Goal: Task Accomplishment & Management: Complete application form

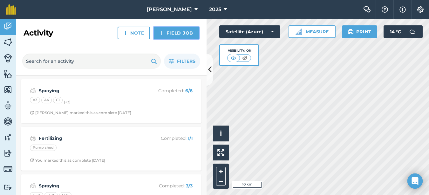
click at [184, 33] on link "Field Job" at bounding box center [176, 33] width 45 height 13
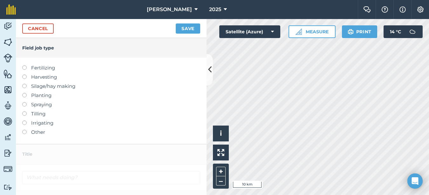
click at [24, 102] on label at bounding box center [26, 102] width 9 height 0
type input "Spraying"
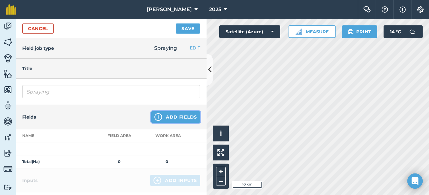
click at [178, 116] on button "Add Fields" at bounding box center [175, 117] width 49 height 11
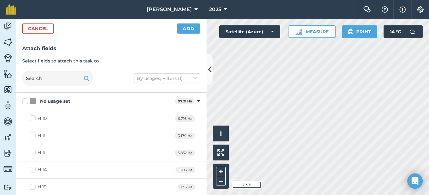
click at [428, 195] on html "Rooney Arable 2025 Farm Chat Help Info Settings Rooney Arable - 2025 Reproduced…" at bounding box center [214, 97] width 429 height 195
click at [357, 34] on div "Hello i © 2025 TomTom, Microsoft 500 m + – Satellite (Azure) Measure Print 14 °…" at bounding box center [318, 107] width 222 height 176
checkbox input "true"
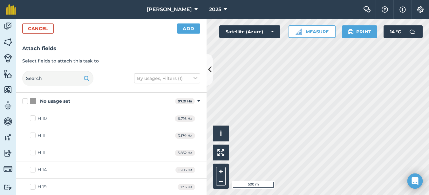
checkbox input "true"
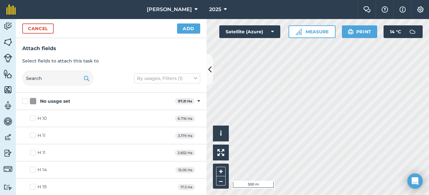
checkbox input "true"
click at [201, 28] on div "Cancel Add" at bounding box center [111, 28] width 191 height 19
click at [197, 28] on button "Add" at bounding box center [188, 29] width 23 height 10
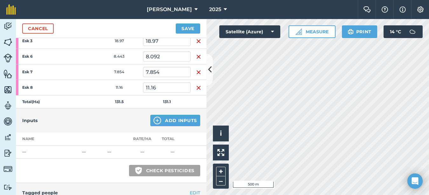
scroll to position [191, 0]
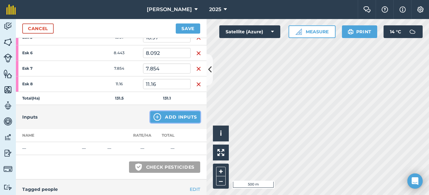
click at [163, 117] on button "Add Inputs" at bounding box center [175, 117] width 50 height 11
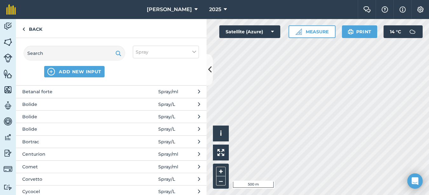
scroll to position [159, 0]
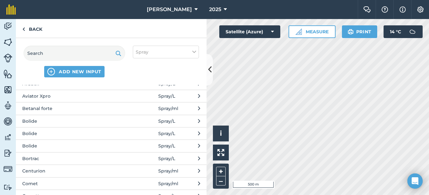
click at [32, 122] on span "Bolide" at bounding box center [74, 121] width 104 height 7
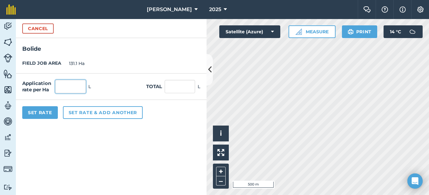
click at [60, 85] on input "text" at bounding box center [70, 86] width 31 height 13
type input "1.5"
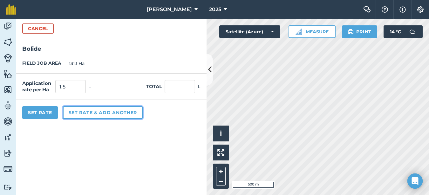
type input "196.65"
click at [107, 115] on button "Set rate & add another" at bounding box center [103, 112] width 80 height 13
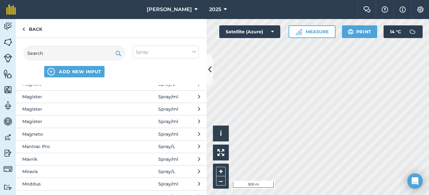
scroll to position [795, 0]
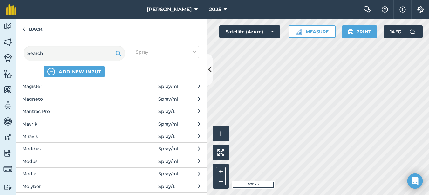
click at [28, 147] on span "Moddus" at bounding box center [74, 149] width 104 height 7
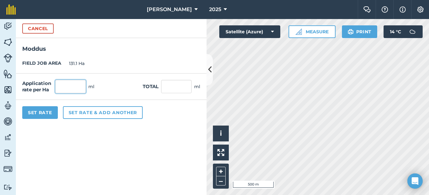
click at [59, 88] on input "text" at bounding box center [70, 86] width 31 height 13
type input "200"
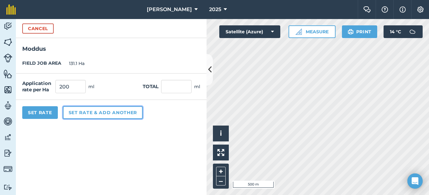
type input "26,220"
click at [83, 112] on button "Set rate & add another" at bounding box center [103, 112] width 80 height 13
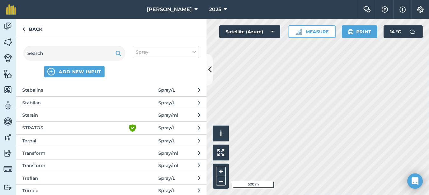
scroll to position [1335, 0]
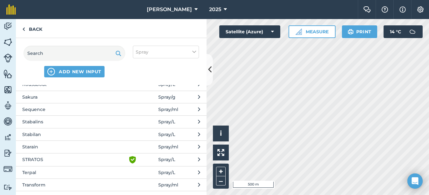
click at [46, 125] on span "Stabalins" at bounding box center [74, 122] width 104 height 7
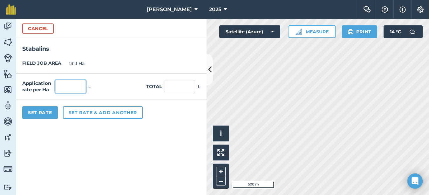
click at [66, 88] on input "text" at bounding box center [70, 86] width 31 height 13
type input "2"
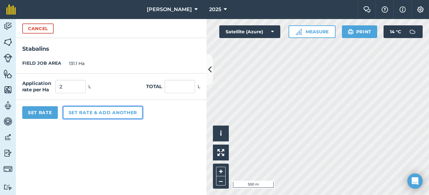
type input "262.2"
click at [99, 110] on button "Set rate & add another" at bounding box center [103, 112] width 80 height 13
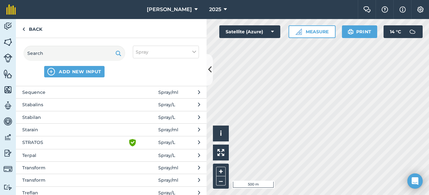
scroll to position [1430, 0]
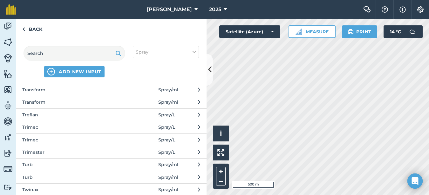
click at [39, 102] on span "Transform" at bounding box center [74, 102] width 104 height 7
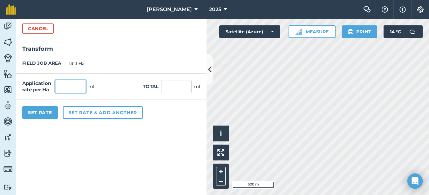
click at [71, 86] on input "text" at bounding box center [70, 86] width 31 height 13
type input "75"
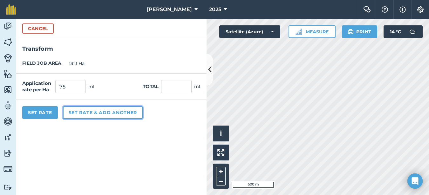
type input "9,832.5"
click at [75, 113] on button "Set rate & add another" at bounding box center [103, 112] width 80 height 13
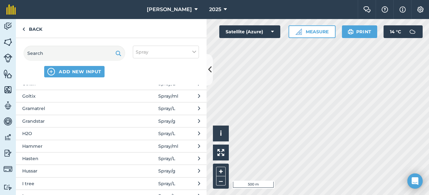
scroll to position [477, 0]
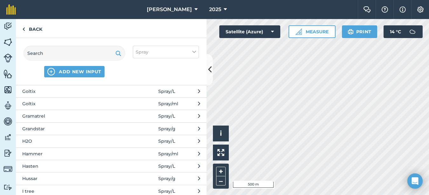
click at [57, 120] on span "Gramatrel" at bounding box center [74, 116] width 104 height 7
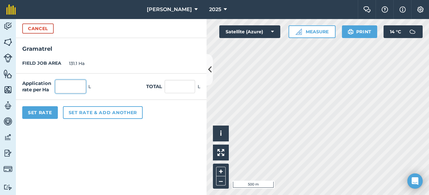
click at [72, 86] on input "text" at bounding box center [70, 86] width 31 height 13
type input "1"
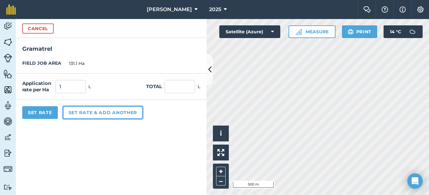
type input "131.1"
click at [106, 111] on button "Set rate & add another" at bounding box center [103, 112] width 80 height 13
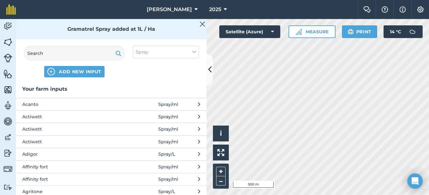
click at [205, 24] on div "Gramatrel Spray added at 1L / Ha" at bounding box center [111, 29] width 191 height 20
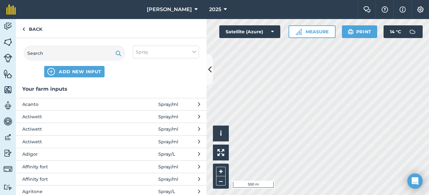
click at [202, 26] on div "Back" at bounding box center [111, 28] width 191 height 19
click at [36, 30] on link "Back" at bounding box center [32, 28] width 33 height 19
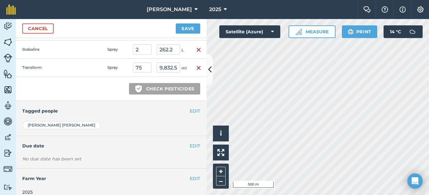
scroll to position [350, 0]
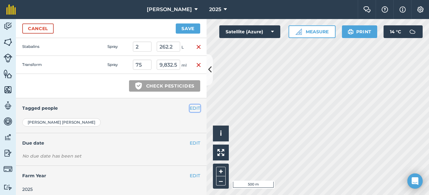
click at [191, 109] on button "EDIT" at bounding box center [195, 108] width 10 height 7
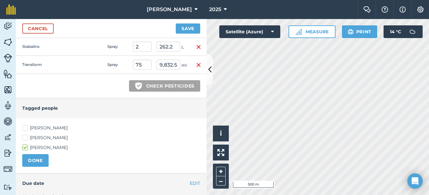
click at [25, 126] on label "[PERSON_NAME]" at bounding box center [111, 128] width 178 height 7
click at [25, 126] on input "[PERSON_NAME]" at bounding box center [24, 127] width 4 height 4
checkbox input "true"
click at [45, 161] on button "DONE" at bounding box center [35, 160] width 26 height 13
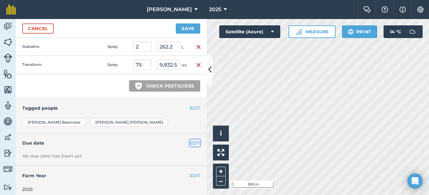
click at [190, 144] on button "EDIT" at bounding box center [195, 143] width 10 height 7
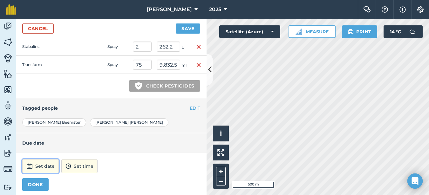
click at [45, 166] on button "Set date" at bounding box center [40, 167] width 37 height 14
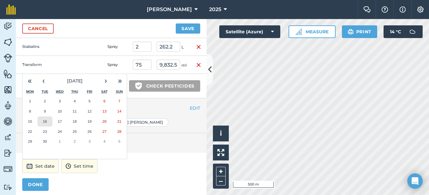
click at [43, 121] on abbr "16" at bounding box center [45, 122] width 4 height 4
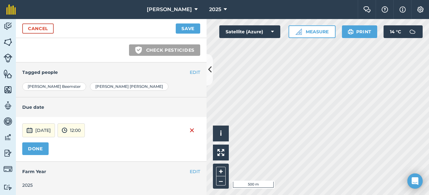
scroll to position [386, 0]
click at [38, 153] on button "DONE" at bounding box center [35, 148] width 26 height 13
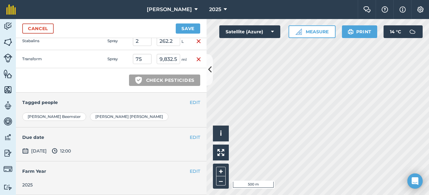
scroll to position [355, 0]
click at [190, 30] on button "Save" at bounding box center [188, 29] width 24 height 10
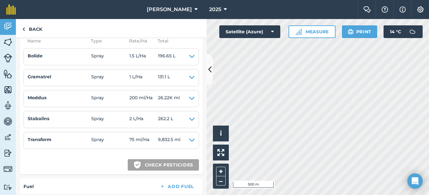
scroll to position [286, 0]
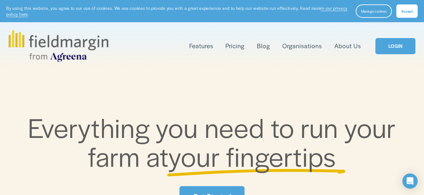
click at [413, 44] on link "LOGIN" at bounding box center [396, 46] width 40 height 16
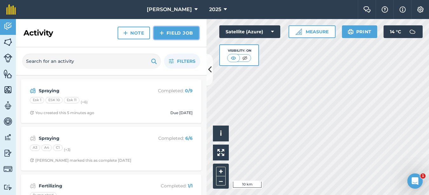
click at [187, 38] on link "Field Job" at bounding box center [176, 33] width 45 height 13
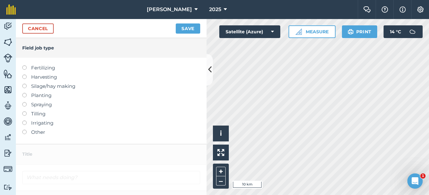
click at [24, 102] on label at bounding box center [26, 102] width 9 height 0
type input "Spraying"
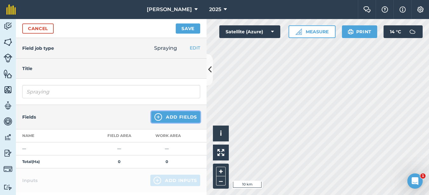
click at [173, 113] on button "Add Fields" at bounding box center [175, 117] width 49 height 11
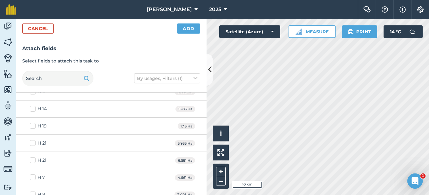
scroll to position [64, 0]
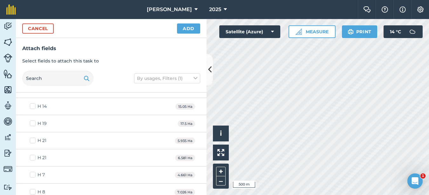
checkbox input "true"
click at [194, 29] on button "Add" at bounding box center [188, 29] width 23 height 10
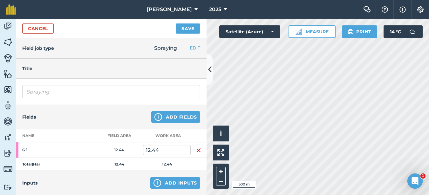
scroll to position [32, 0]
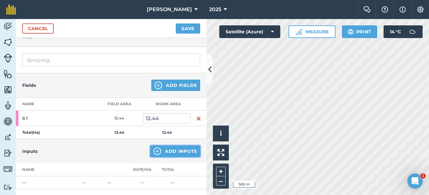
click at [174, 146] on button "Add Inputs" at bounding box center [175, 151] width 50 height 11
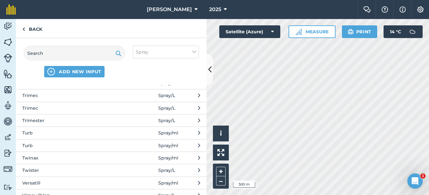
scroll to position [1557, 0]
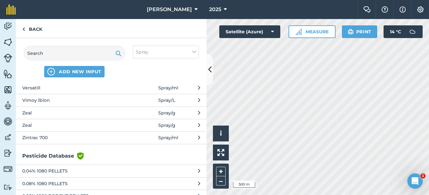
click at [47, 90] on span "Versatill" at bounding box center [74, 88] width 104 height 7
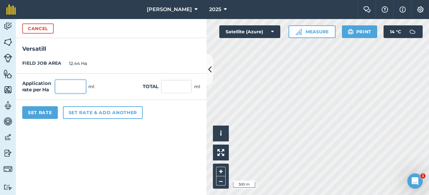
click at [62, 84] on input "text" at bounding box center [70, 86] width 31 height 13
type input "500"
type input "6,220"
click at [35, 114] on button "Set Rate" at bounding box center [40, 112] width 36 height 13
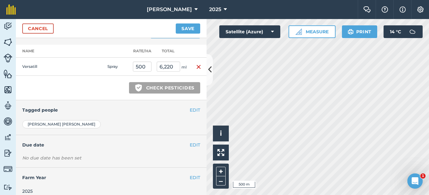
scroll to position [157, 0]
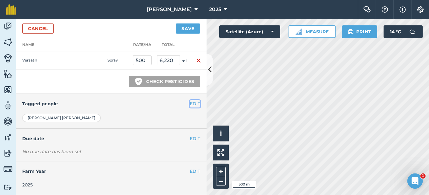
click at [191, 100] on button "EDIT" at bounding box center [195, 103] width 10 height 7
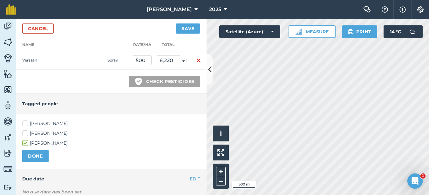
click at [26, 123] on label "[PERSON_NAME]" at bounding box center [111, 123] width 178 height 7
click at [26, 123] on input "[PERSON_NAME]" at bounding box center [24, 122] width 4 height 4
checkbox input "true"
click at [36, 158] on button "DONE" at bounding box center [35, 156] width 26 height 13
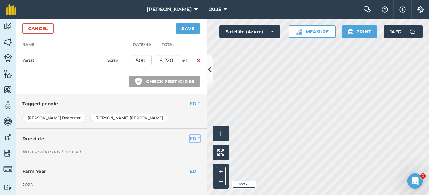
click at [190, 138] on button "EDIT" at bounding box center [195, 138] width 10 height 7
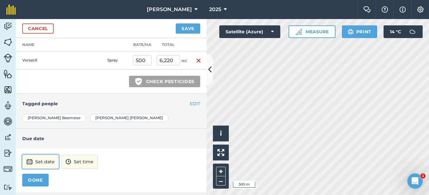
click at [49, 160] on button "Set date" at bounding box center [40, 162] width 37 height 14
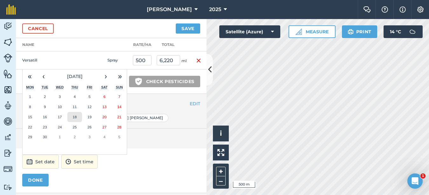
click at [73, 117] on abbr "18" at bounding box center [74, 117] width 4 height 4
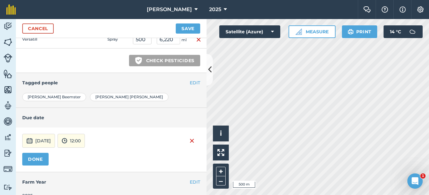
scroll to position [189, 0]
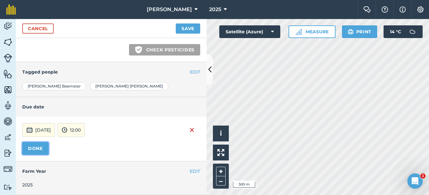
click at [27, 147] on button "DONE" at bounding box center [35, 148] width 26 height 13
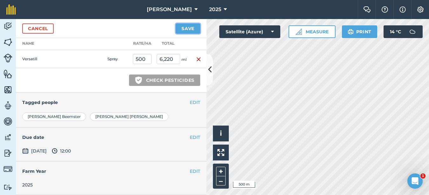
click at [193, 27] on button "Save" at bounding box center [188, 29] width 24 height 10
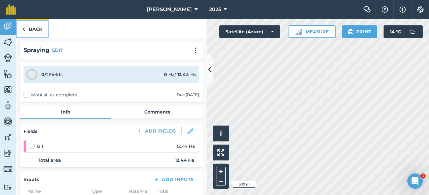
click at [33, 26] on link "Back" at bounding box center [32, 28] width 33 height 19
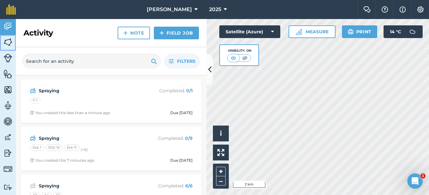
click at [11, 42] on img at bounding box center [7, 43] width 9 height 10
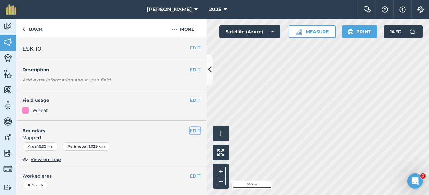
click at [190, 128] on button "EDIT" at bounding box center [195, 130] width 10 height 7
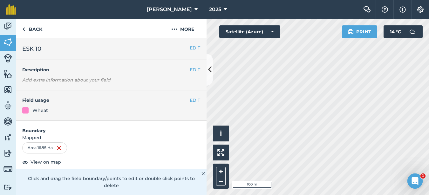
click at [307, 195] on html "Rooney Arable 2025 Farm Chat Help Info Settings Rooney Arable - 2025 Reproduced…" at bounding box center [214, 97] width 429 height 195
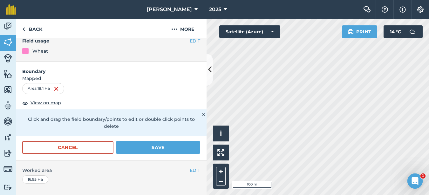
scroll to position [64, 0]
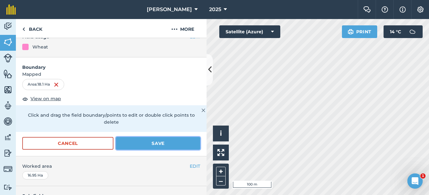
click at [125, 145] on button "Save" at bounding box center [158, 143] width 84 height 13
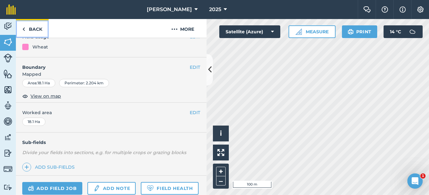
click at [22, 25] on img at bounding box center [23, 29] width 3 height 8
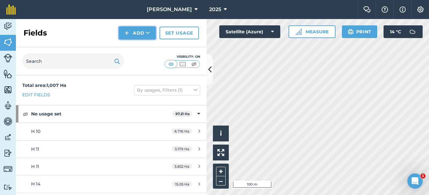
click at [144, 34] on button "Add" at bounding box center [137, 33] width 37 height 13
click at [148, 44] on link "Draw" at bounding box center [137, 47] width 35 height 14
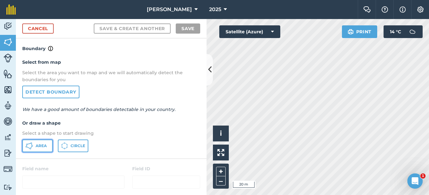
click at [36, 146] on span "Area" at bounding box center [41, 146] width 11 height 5
click at [225, 130] on div "Click to start drawing i © 2025 TomTom, Microsoft 20 m + –" at bounding box center [318, 107] width 222 height 176
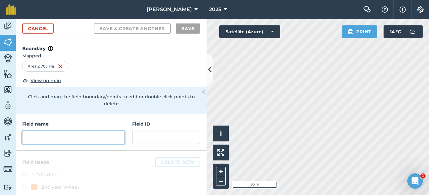
click at [53, 136] on input "text" at bounding box center [73, 137] width 102 height 13
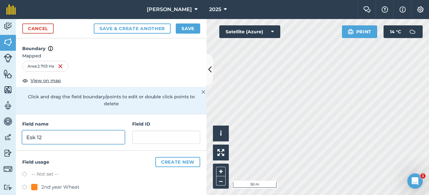
type input "Esk 12"
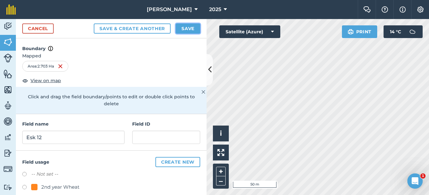
click at [189, 26] on button "Save" at bounding box center [188, 29] width 24 height 10
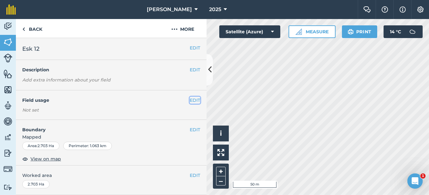
click at [192, 100] on button "EDIT" at bounding box center [195, 100] width 10 height 7
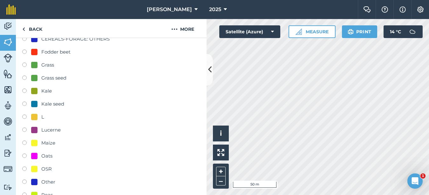
scroll to position [95, 0]
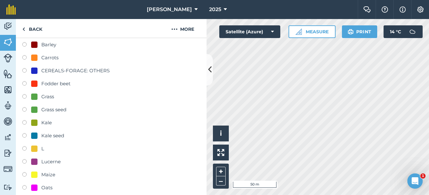
click at [23, 70] on label at bounding box center [26, 71] width 9 height 6
radio input "true"
radio input "false"
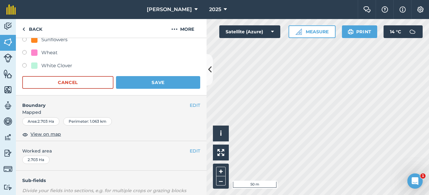
scroll to position [350, 0]
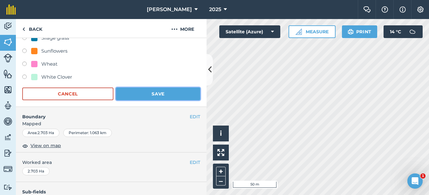
click at [163, 92] on button "Save" at bounding box center [158, 94] width 84 height 13
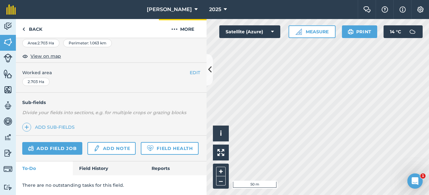
scroll to position [121, 0]
click at [38, 31] on link "Back" at bounding box center [32, 28] width 33 height 19
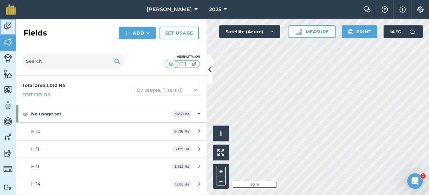
click at [10, 27] on img at bounding box center [7, 27] width 9 height 10
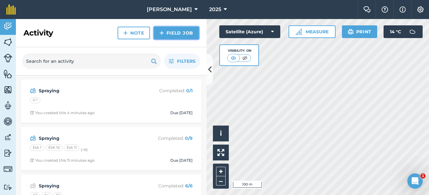
click at [175, 35] on link "Field Job" at bounding box center [176, 33] width 45 height 13
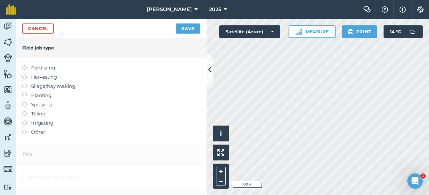
click at [25, 102] on label at bounding box center [26, 102] width 9 height 0
type input "Spraying"
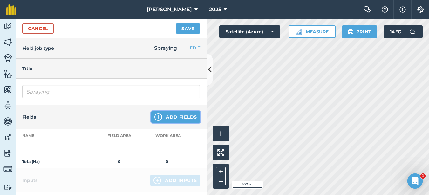
click at [184, 117] on button "Add Fields" at bounding box center [175, 117] width 49 height 11
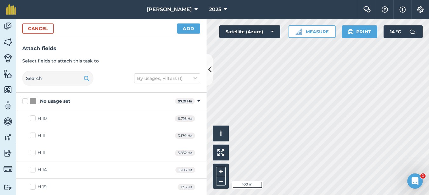
checkbox input "true"
click at [193, 29] on button "Add" at bounding box center [188, 29] width 23 height 10
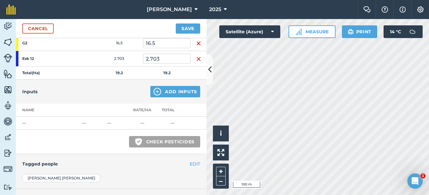
scroll to position [95, 0]
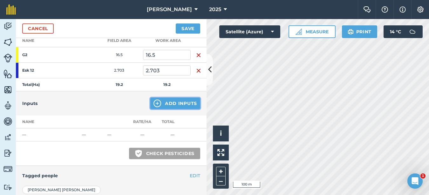
click at [178, 105] on button "Add Inputs" at bounding box center [175, 103] width 50 height 11
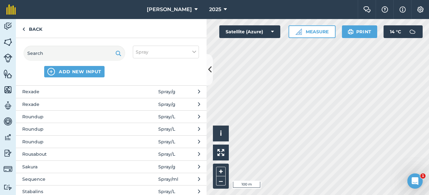
scroll to position [1271, 0]
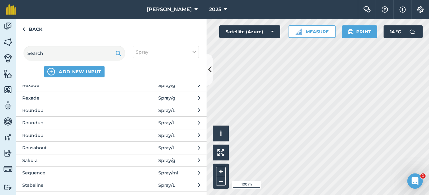
click at [72, 111] on span "Roundup" at bounding box center [74, 110] width 104 height 7
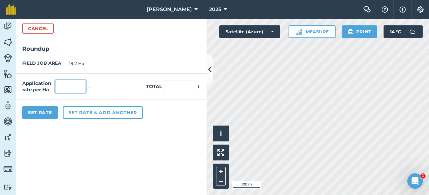
click at [75, 83] on input "text" at bounding box center [70, 86] width 31 height 13
type input "3"
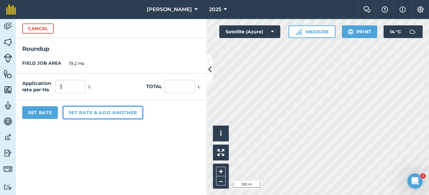
type input "57.6"
click at [76, 116] on button "Set rate & add another" at bounding box center [103, 112] width 80 height 13
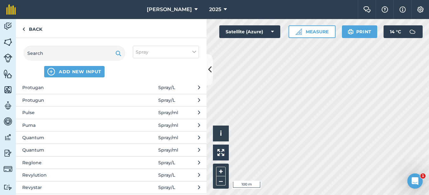
scroll to position [1144, 0]
click at [36, 112] on span "Pulse" at bounding box center [74, 112] width 104 height 7
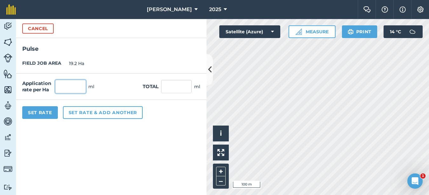
click at [60, 86] on input "text" at bounding box center [70, 86] width 31 height 13
type input "100"
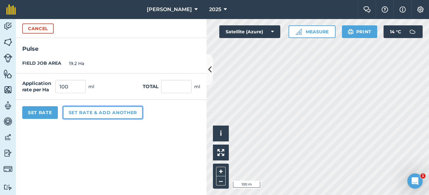
type input "1,920"
click at [68, 112] on button "Set rate & add another" at bounding box center [103, 112] width 80 height 13
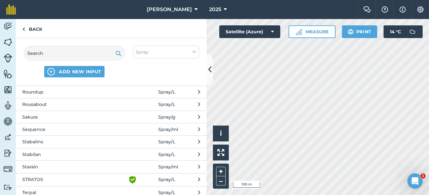
scroll to position [1335, 0]
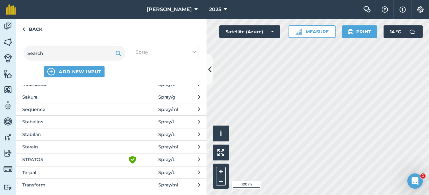
click at [46, 148] on span "Starain" at bounding box center [74, 147] width 104 height 7
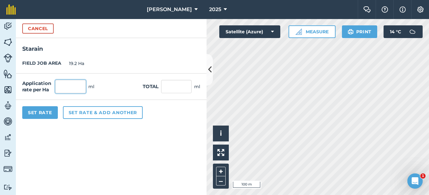
click at [59, 86] on input "text" at bounding box center [70, 86] width 31 height 13
type input "900"
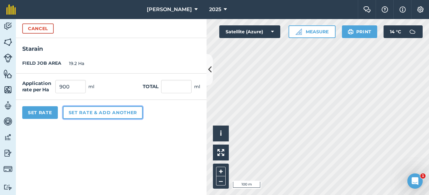
type input "17,280"
click at [67, 115] on button "Set rate & add another" at bounding box center [103, 112] width 80 height 13
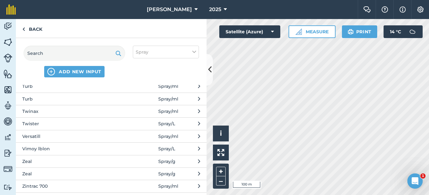
scroll to position [1526, 0]
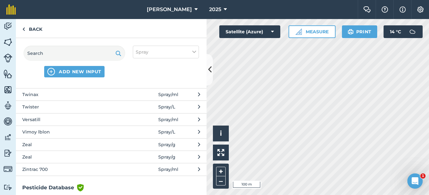
click at [48, 122] on span "Versatill" at bounding box center [74, 119] width 104 height 7
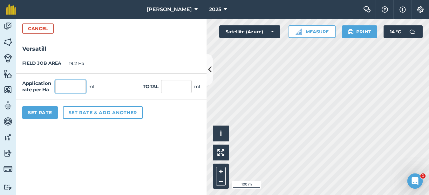
click at [78, 89] on input "text" at bounding box center [70, 86] width 31 height 13
type input "200"
type input "3,840"
click at [43, 116] on button "Set Rate" at bounding box center [40, 112] width 36 height 13
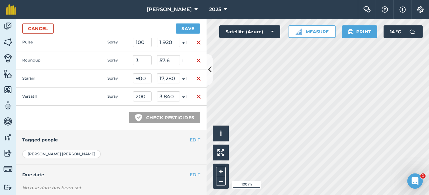
scroll to position [227, 0]
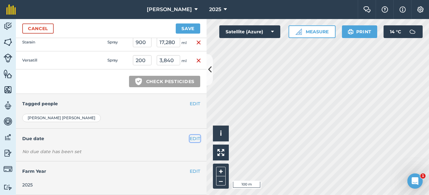
click at [192, 137] on button "EDIT" at bounding box center [195, 138] width 10 height 7
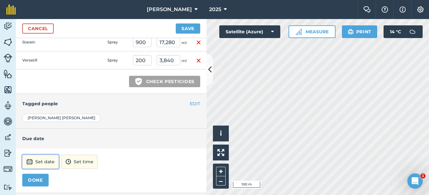
click at [41, 162] on button "Set date" at bounding box center [40, 162] width 37 height 14
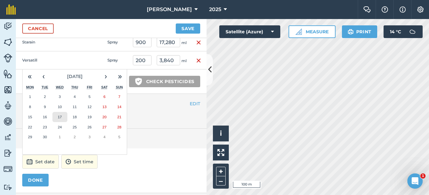
click at [58, 117] on abbr "17" at bounding box center [60, 117] width 4 height 4
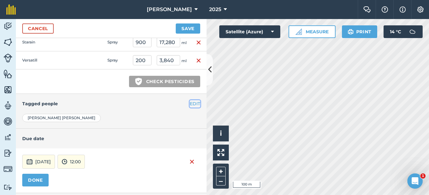
click at [191, 100] on button "EDIT" at bounding box center [195, 103] width 10 height 7
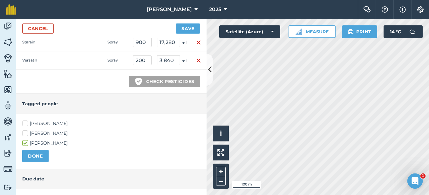
click at [24, 121] on label "[PERSON_NAME]" at bounding box center [111, 123] width 178 height 7
click at [24, 121] on input "[PERSON_NAME]" at bounding box center [24, 122] width 4 height 4
checkbox input "true"
click at [31, 156] on button "DONE" at bounding box center [35, 156] width 26 height 13
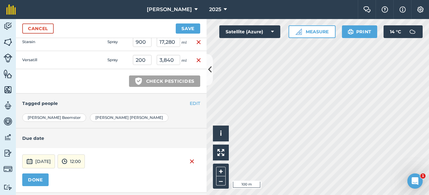
scroll to position [259, 0]
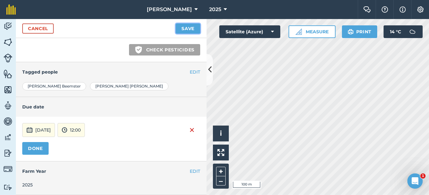
click at [190, 27] on button "Save" at bounding box center [188, 29] width 24 height 10
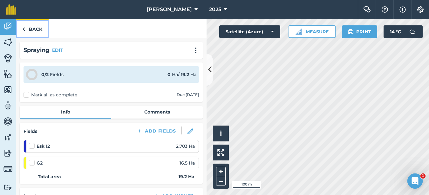
click at [31, 27] on link "Back" at bounding box center [32, 28] width 33 height 19
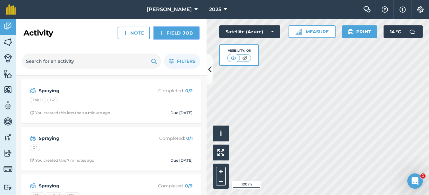
click at [184, 33] on link "Field Job" at bounding box center [176, 33] width 45 height 13
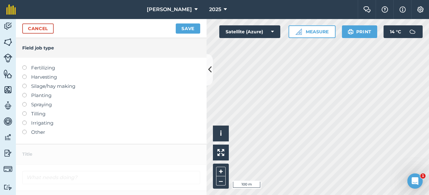
click at [24, 102] on label at bounding box center [26, 102] width 9 height 0
type input "Spraying"
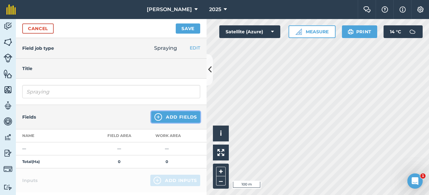
click at [166, 118] on button "Add Fields" at bounding box center [175, 117] width 49 height 11
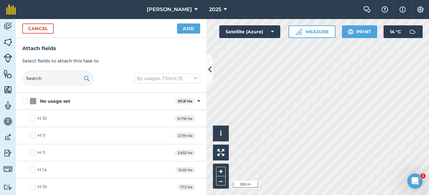
checkbox input "true"
click at [193, 27] on button "Add" at bounding box center [188, 29] width 23 height 10
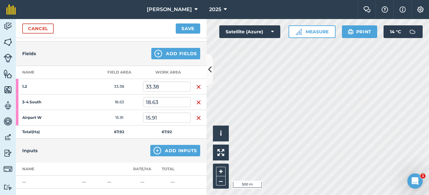
scroll to position [95, 0]
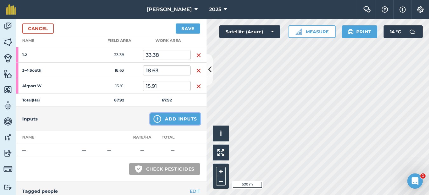
click at [188, 119] on button "Add Inputs" at bounding box center [175, 118] width 50 height 11
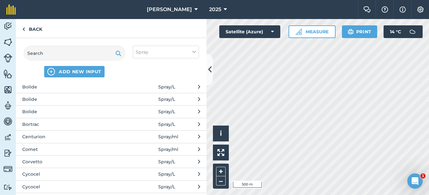
scroll to position [191, 0]
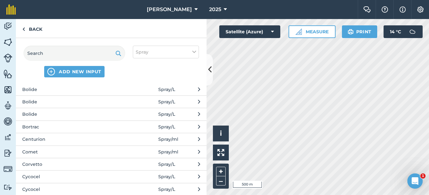
click at [67, 105] on span "Bolide" at bounding box center [74, 102] width 104 height 7
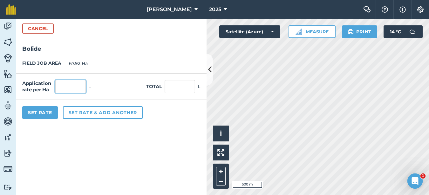
click at [65, 89] on input "text" at bounding box center [70, 86] width 31 height 13
type input "1.5"
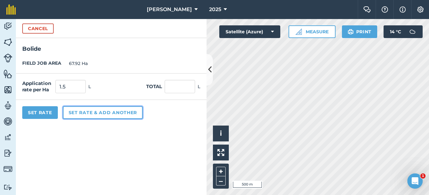
type input "101.88"
click at [71, 118] on button "Set rate & add another" at bounding box center [103, 112] width 80 height 13
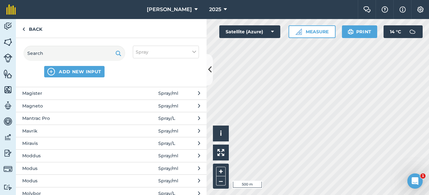
scroll to position [826, 0]
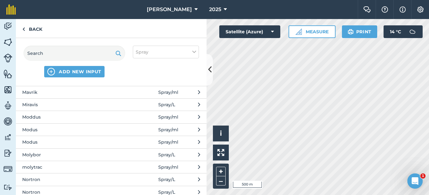
click at [58, 129] on span "Modus" at bounding box center [74, 130] width 104 height 7
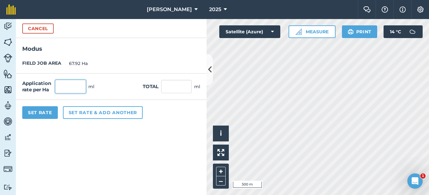
click at [76, 85] on input "text" at bounding box center [70, 86] width 31 height 13
type input "200"
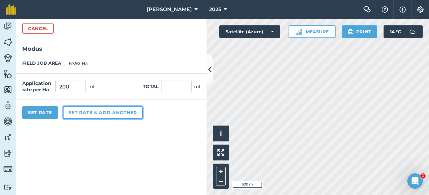
type input "13,584"
click at [73, 112] on button "Set rate & add another" at bounding box center [103, 112] width 80 height 13
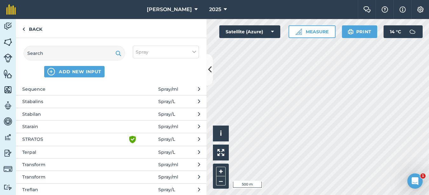
scroll to position [1335, 0]
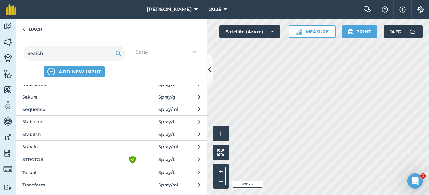
click at [44, 123] on span "Stabalins" at bounding box center [74, 122] width 104 height 7
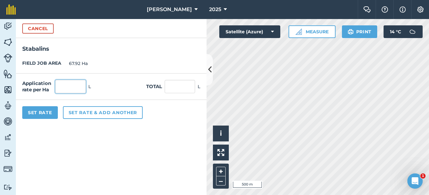
click at [64, 90] on input "text" at bounding box center [70, 86] width 31 height 13
type input "2"
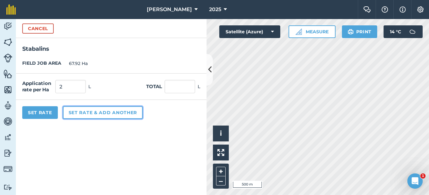
type input "135.84"
click at [80, 116] on button "Set rate & add another" at bounding box center [103, 112] width 80 height 13
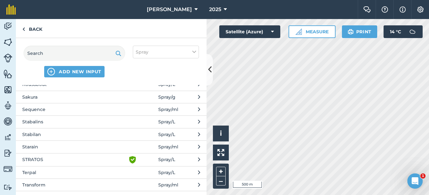
click at [30, 184] on span "Transform" at bounding box center [74, 185] width 104 height 7
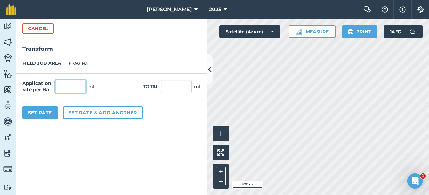
click at [67, 86] on input "text" at bounding box center [70, 86] width 31 height 13
type input "75"
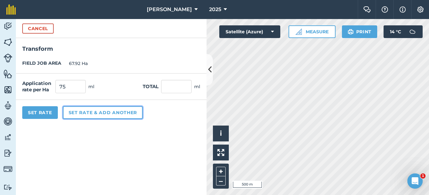
type input "5,094"
click at [85, 115] on button "Set rate & add another" at bounding box center [103, 112] width 80 height 13
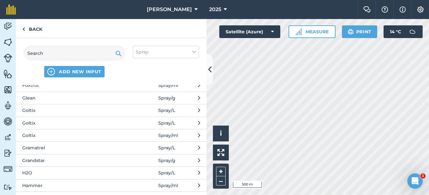
scroll to position [477, 0]
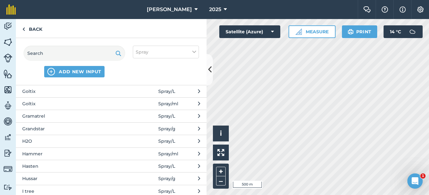
click at [64, 121] on button "Gramatrel Spray / L" at bounding box center [111, 116] width 191 height 12
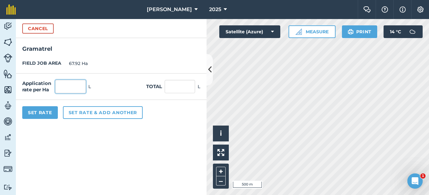
click at [73, 85] on input "text" at bounding box center [70, 86] width 31 height 13
type input "1"
type input "67.92"
click at [47, 113] on button "Set Rate" at bounding box center [40, 112] width 36 height 13
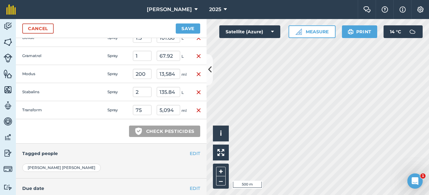
scroll to position [222, 0]
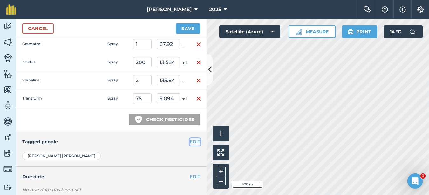
click at [193, 142] on button "EDIT" at bounding box center [195, 142] width 10 height 7
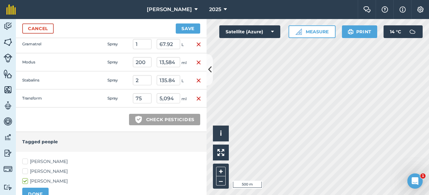
click at [25, 161] on label "[PERSON_NAME]" at bounding box center [111, 162] width 178 height 7
click at [25, 161] on input "[PERSON_NAME]" at bounding box center [24, 161] width 4 height 4
checkbox input "true"
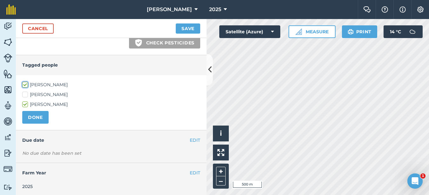
scroll to position [301, 0]
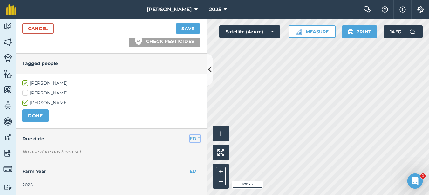
click at [190, 139] on button "EDIT" at bounding box center [195, 138] width 10 height 7
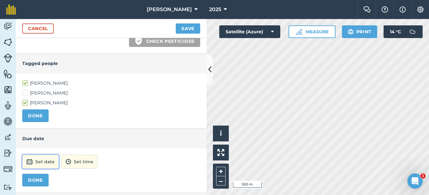
click at [54, 160] on button "Set date" at bounding box center [40, 162] width 37 height 14
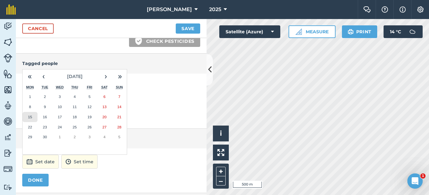
click at [32, 115] on button "15" at bounding box center [30, 117] width 15 height 10
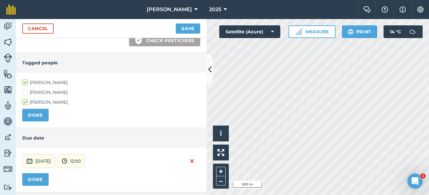
scroll to position [269, 0]
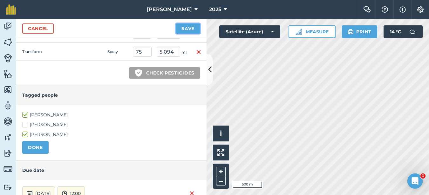
click at [189, 26] on button "Save" at bounding box center [188, 29] width 24 height 10
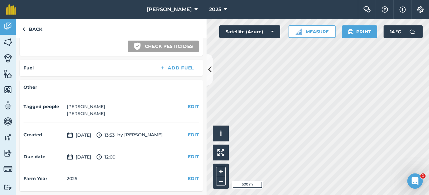
scroll to position [144, 0]
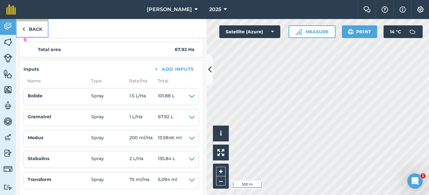
click at [38, 32] on link "Back" at bounding box center [32, 28] width 33 height 19
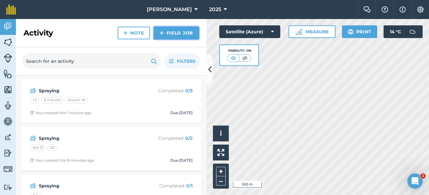
click at [181, 32] on link "Field Job" at bounding box center [176, 33] width 45 height 13
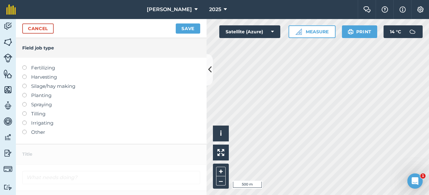
click at [23, 102] on label at bounding box center [26, 102] width 9 height 0
type input "Spraying"
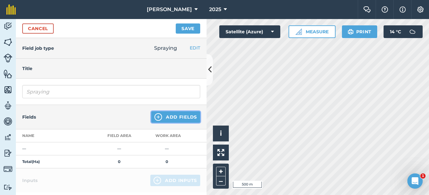
click at [180, 118] on button "Add Fields" at bounding box center [175, 117] width 49 height 11
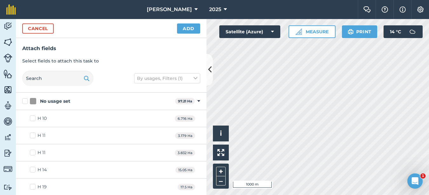
click at [334, 0] on html "Rooney Arable 2025 Farm Chat Help Info Settings Rooney Arable - 2025 Reproduced…" at bounding box center [214, 97] width 429 height 195
checkbox input "true"
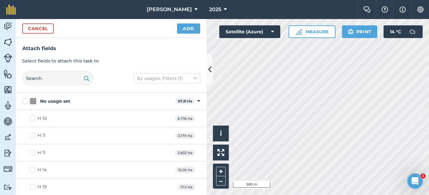
checkbox input "true"
checkbox input "false"
click at [191, 29] on button "Add" at bounding box center [188, 29] width 23 height 10
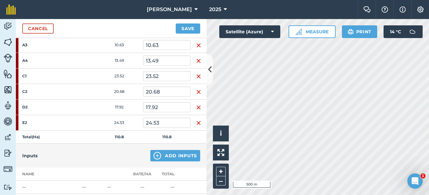
scroll to position [127, 0]
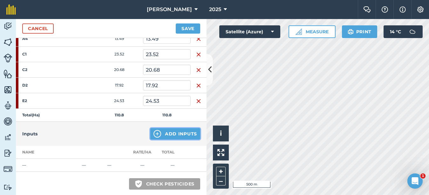
click at [181, 133] on button "Add Inputs" at bounding box center [175, 133] width 50 height 11
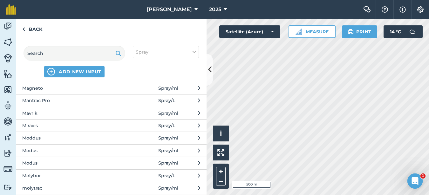
scroll to position [826, 0]
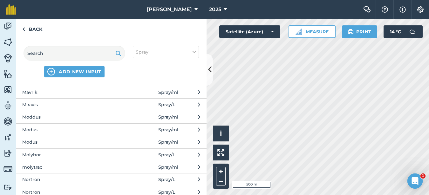
click at [51, 115] on span "Moddus" at bounding box center [74, 117] width 104 height 7
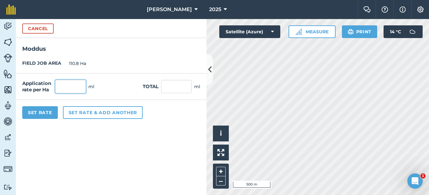
click at [73, 85] on input "text" at bounding box center [70, 86] width 31 height 13
type input "300"
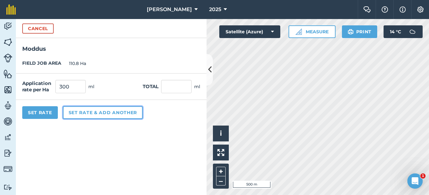
type input "33,240"
click at [81, 113] on button "Set rate & add another" at bounding box center [103, 112] width 80 height 13
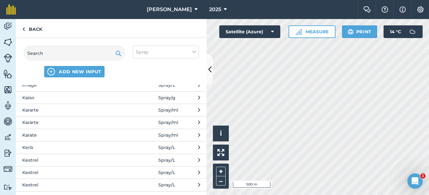
scroll to position [604, 0]
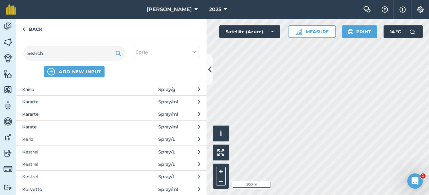
click at [45, 151] on span "Kestrel" at bounding box center [74, 152] width 104 height 7
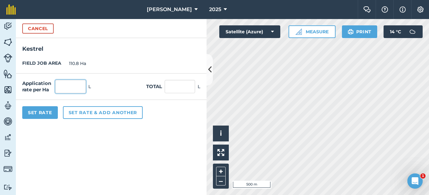
click at [64, 82] on input "text" at bounding box center [70, 86] width 31 height 13
type input "1"
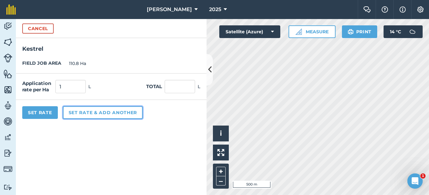
type input "110.8"
click at [92, 113] on button "Set rate & add another" at bounding box center [103, 112] width 80 height 13
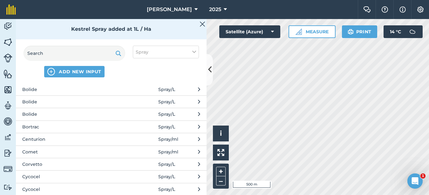
scroll to position [254, 0]
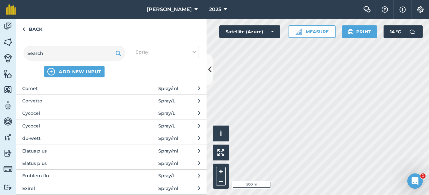
click at [54, 86] on span "Comet" at bounding box center [74, 88] width 104 height 7
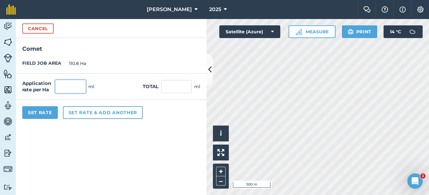
click at [58, 82] on input "text" at bounding box center [70, 86] width 31 height 13
type input "600"
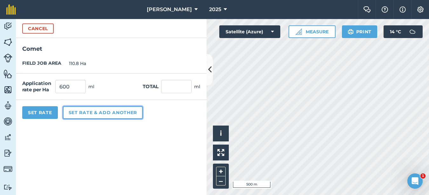
type input "66,480"
click at [76, 115] on button "Set rate & add another" at bounding box center [103, 112] width 80 height 13
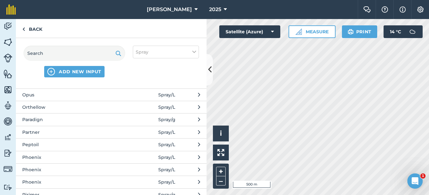
scroll to position [1017, 0]
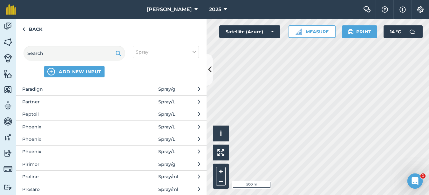
click at [41, 124] on span "Phoenix" at bounding box center [74, 127] width 104 height 7
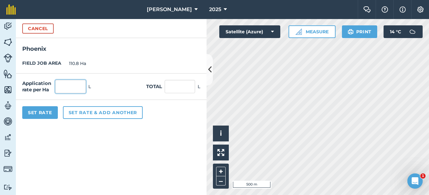
click at [60, 86] on input "text" at bounding box center [70, 86] width 31 height 13
type input "1"
type input "110.8"
click at [51, 113] on button "Set Rate" at bounding box center [40, 112] width 36 height 13
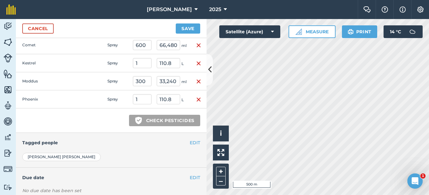
scroll to position [286, 0]
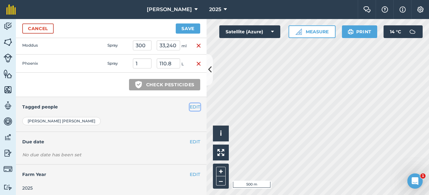
click at [190, 106] on button "EDIT" at bounding box center [195, 107] width 10 height 7
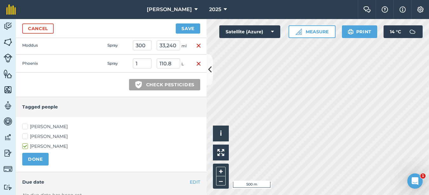
click at [25, 126] on label "[PERSON_NAME]" at bounding box center [111, 127] width 178 height 7
click at [25, 126] on input "[PERSON_NAME]" at bounding box center [24, 126] width 4 height 4
checkbox input "true"
click at [32, 158] on button "DONE" at bounding box center [35, 159] width 26 height 13
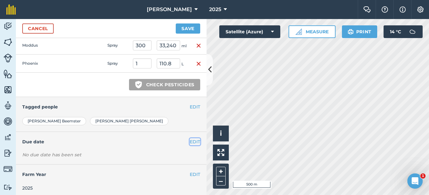
click at [190, 142] on button "EDIT" at bounding box center [195, 142] width 10 height 7
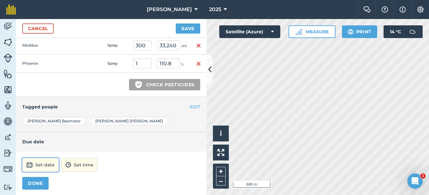
click at [44, 168] on button "Set date" at bounding box center [40, 165] width 37 height 14
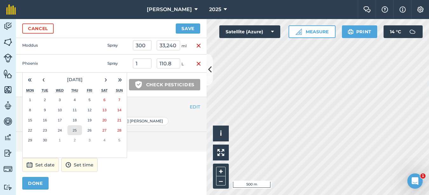
click at [75, 131] on abbr "25" at bounding box center [74, 130] width 4 height 4
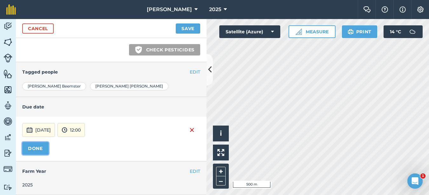
click at [41, 153] on button "DONE" at bounding box center [35, 148] width 26 height 13
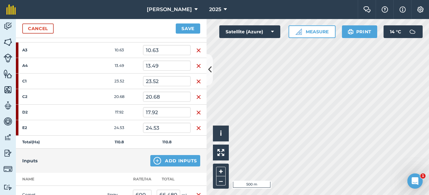
scroll to position [100, 0]
click at [183, 27] on button "Save" at bounding box center [188, 29] width 24 height 10
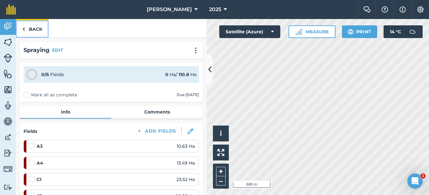
click at [36, 30] on link "Back" at bounding box center [32, 28] width 33 height 19
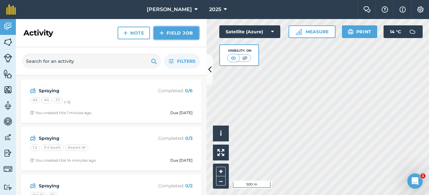
click at [176, 29] on link "Field Job" at bounding box center [176, 33] width 45 height 13
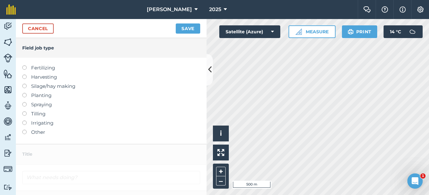
click at [26, 102] on label at bounding box center [26, 102] width 9 height 0
type input "Spraying"
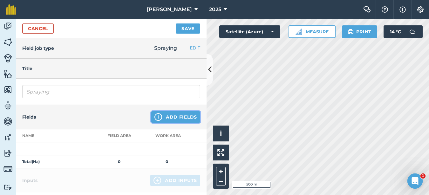
click at [181, 119] on button "Add Fields" at bounding box center [175, 117] width 49 height 11
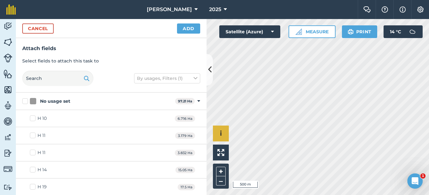
checkbox input "true"
click at [192, 28] on button "Add" at bounding box center [188, 29] width 23 height 10
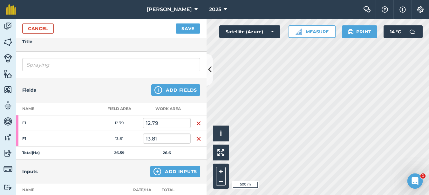
scroll to position [64, 0]
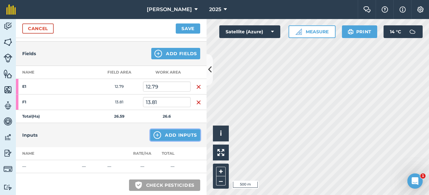
click at [171, 132] on button "Add Inputs" at bounding box center [175, 135] width 50 height 11
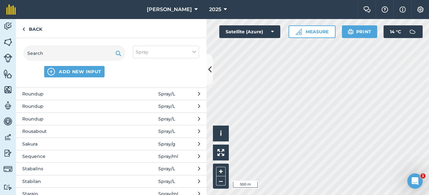
scroll to position [1303, 0]
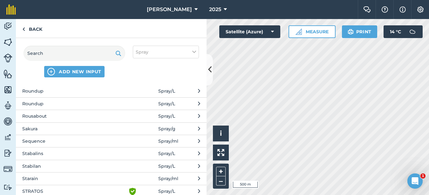
click at [72, 152] on span "Stabalins" at bounding box center [74, 153] width 104 height 7
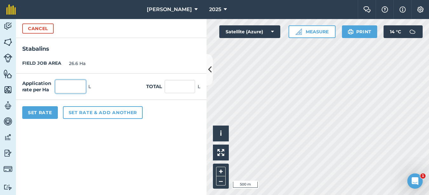
click at [73, 83] on input "text" at bounding box center [70, 86] width 31 height 13
type input "2"
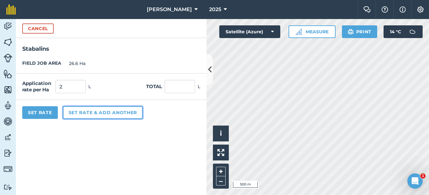
type input "53.2"
click at [82, 117] on button "Set rate & add another" at bounding box center [103, 112] width 80 height 13
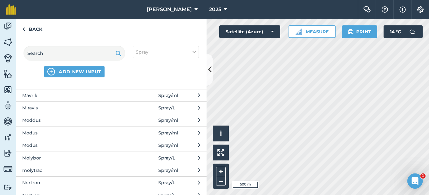
scroll to position [826, 0]
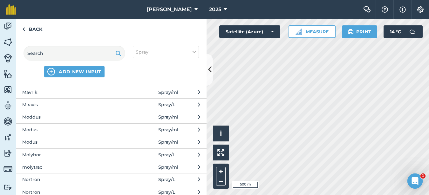
click at [43, 121] on span "Moddus" at bounding box center [74, 117] width 104 height 7
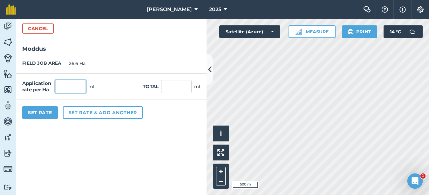
click at [74, 84] on input "text" at bounding box center [70, 86] width 31 height 13
type input "200"
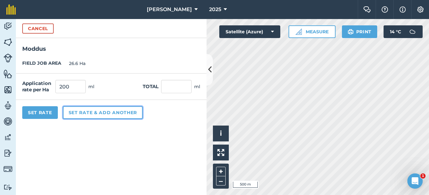
type input "5,320"
click at [83, 115] on button "Set rate & add another" at bounding box center [103, 112] width 80 height 13
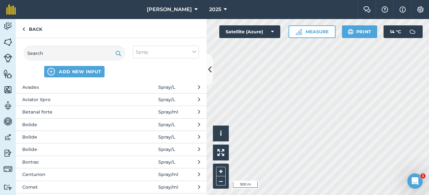
scroll to position [159, 0]
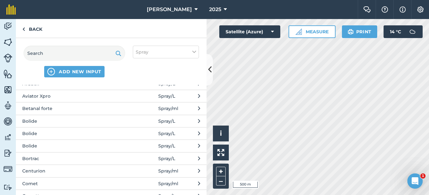
click at [51, 130] on button "Bolide Spray / L" at bounding box center [111, 133] width 191 height 12
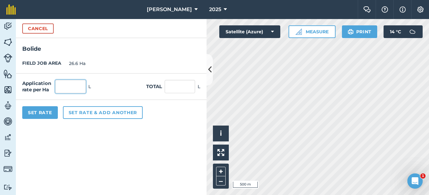
click at [64, 89] on input "text" at bounding box center [70, 86] width 31 height 13
type input "1.5"
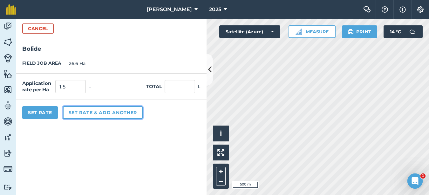
type input "39.9"
click at [90, 115] on button "Set rate & add another" at bounding box center [103, 112] width 80 height 13
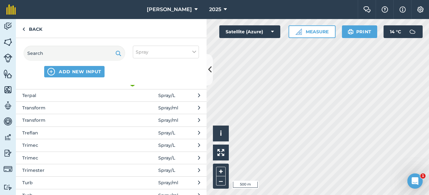
scroll to position [1430, 0]
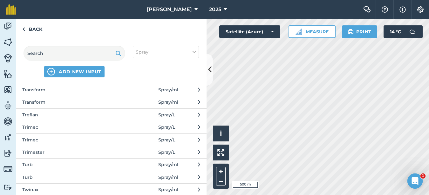
click at [58, 106] on span "Transform" at bounding box center [74, 102] width 104 height 7
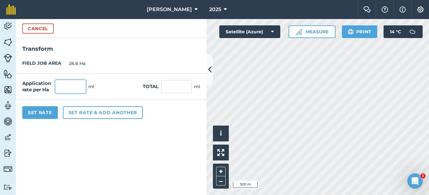
click at [59, 88] on input "text" at bounding box center [70, 86] width 31 height 13
type input "75"
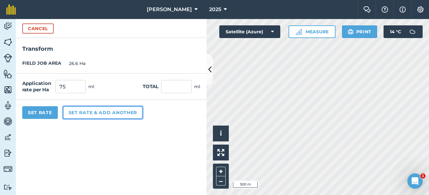
type input "1,995"
click at [88, 109] on button "Set rate & add another" at bounding box center [103, 112] width 80 height 13
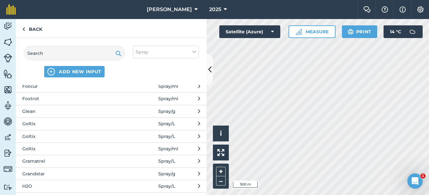
scroll to position [445, 0]
click at [70, 148] on span "Gramatrel" at bounding box center [74, 148] width 104 height 7
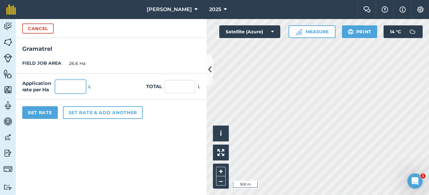
click at [62, 81] on input "text" at bounding box center [70, 86] width 31 height 13
type input "1"
type input "26.6"
click at [40, 113] on button "Set Rate" at bounding box center [40, 112] width 36 height 13
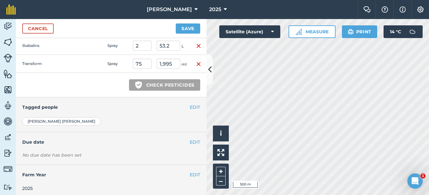
scroll to position [245, 0]
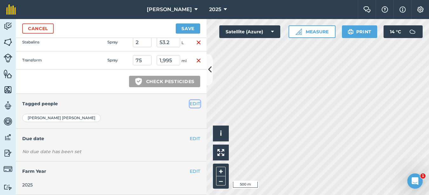
click at [192, 103] on button "EDIT" at bounding box center [195, 103] width 10 height 7
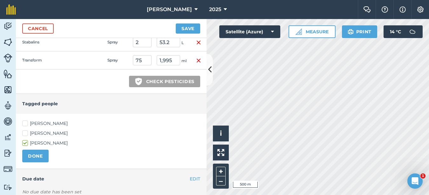
click at [24, 123] on label "[PERSON_NAME]" at bounding box center [111, 123] width 178 height 7
click at [24, 123] on input "[PERSON_NAME]" at bounding box center [24, 122] width 4 height 4
checkbox input "true"
click at [43, 158] on button "DONE" at bounding box center [35, 156] width 26 height 13
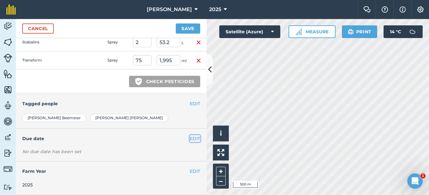
click at [190, 139] on button "EDIT" at bounding box center [195, 138] width 10 height 7
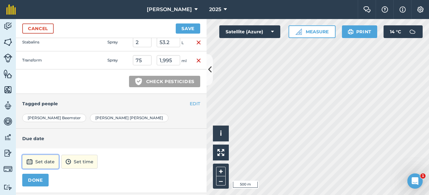
click at [54, 165] on button "Set date" at bounding box center [40, 162] width 37 height 14
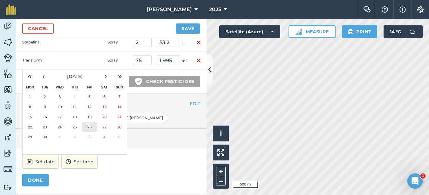
click at [92, 130] on button "26" at bounding box center [89, 127] width 15 height 10
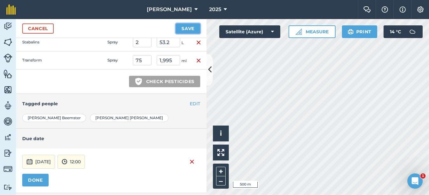
click at [191, 27] on button "Save" at bounding box center [188, 29] width 24 height 10
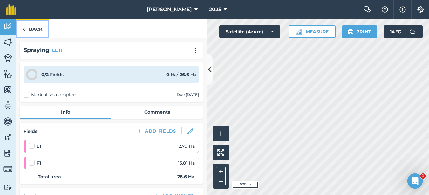
click at [29, 27] on link "Back" at bounding box center [32, 28] width 33 height 19
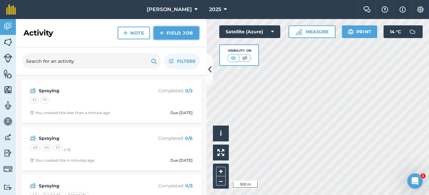
click at [168, 30] on link "Field Job" at bounding box center [176, 33] width 45 height 13
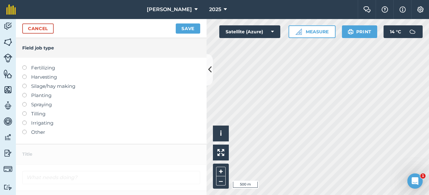
click at [25, 102] on label at bounding box center [26, 102] width 9 height 0
type input "Spraying"
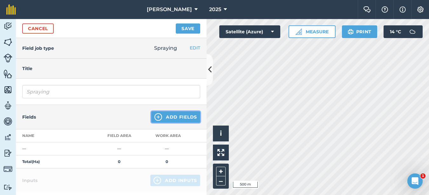
click at [180, 117] on button "Add Fields" at bounding box center [175, 117] width 49 height 11
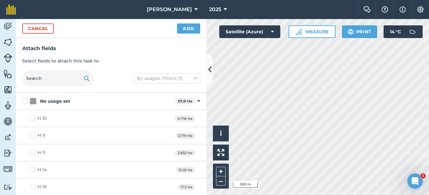
checkbox input "true"
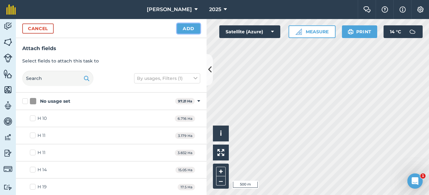
click at [193, 27] on button "Add" at bounding box center [188, 29] width 23 height 10
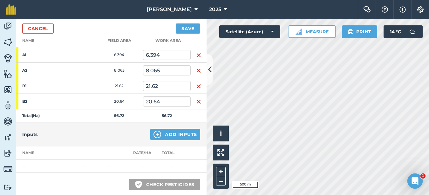
scroll to position [127, 0]
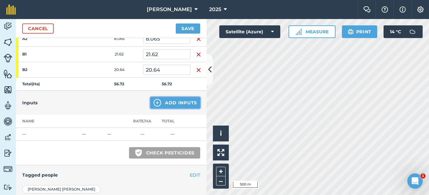
click at [172, 105] on button "Add Inputs" at bounding box center [175, 102] width 50 height 11
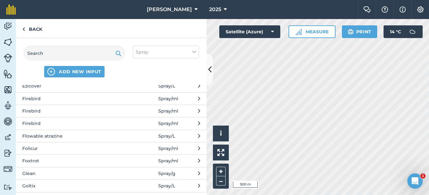
scroll to position [381, 0]
click at [41, 139] on span "Folicur" at bounding box center [74, 136] width 104 height 7
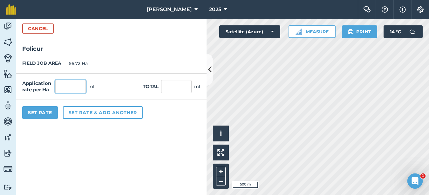
click at [69, 85] on input "text" at bounding box center [70, 86] width 31 height 13
type input "600"
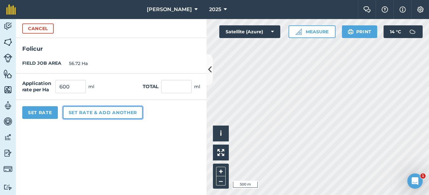
type input "34,032"
click at [76, 116] on button "Set rate & add another" at bounding box center [103, 112] width 80 height 13
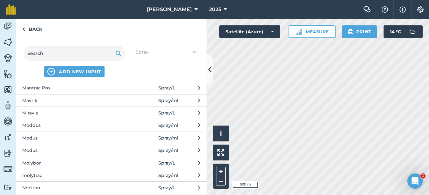
scroll to position [826, 0]
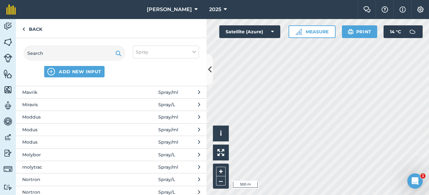
click at [54, 155] on span "Molybor" at bounding box center [74, 155] width 104 height 7
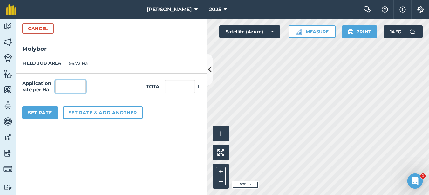
click at [71, 85] on input "text" at bounding box center [70, 86] width 31 height 13
type input "2.5"
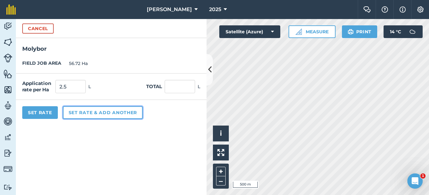
type input "141.8"
click at [87, 115] on button "Set rate & add another" at bounding box center [103, 112] width 80 height 13
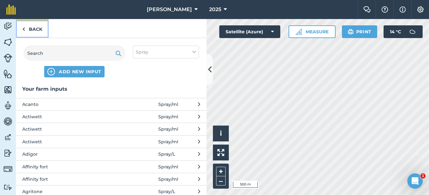
click at [38, 30] on link "Back" at bounding box center [32, 28] width 33 height 19
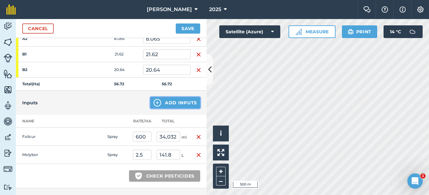
click at [171, 103] on button "Add Inputs" at bounding box center [175, 102] width 50 height 11
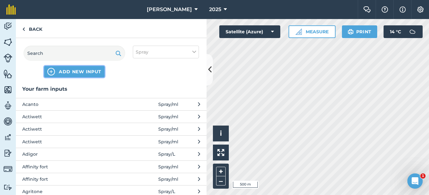
click at [86, 70] on span "ADD NEW INPUT" at bounding box center [80, 72] width 43 height 6
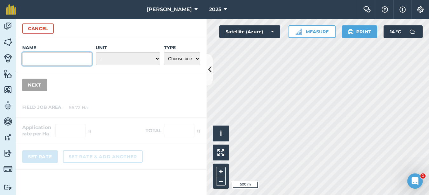
click at [50, 59] on input "Name" at bounding box center [57, 58] width 70 height 13
type input "NZBioActive"
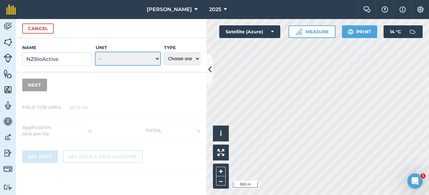
click at [154, 59] on select "- Grams/g Kilograms/kg Metric tonnes/t Millilitres/ml Litres/L Ounces/oz Pounds…" at bounding box center [128, 58] width 65 height 13
select select "LITRES"
click at [96, 52] on select "- Grams/g Kilograms/kg Metric tonnes/t Millilitres/ml Litres/L Ounces/oz Pounds…" at bounding box center [128, 58] width 65 height 13
click at [195, 62] on select "Choose one Fertilizer Seed Spray Fuel Other" at bounding box center [182, 58] width 36 height 13
select select "SPRAY"
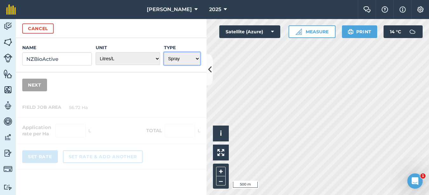
click at [164, 52] on select "Choose one Fertilizer Seed Spray Fuel Other" at bounding box center [182, 58] width 36 height 13
click at [40, 83] on button "Next" at bounding box center [34, 85] width 25 height 13
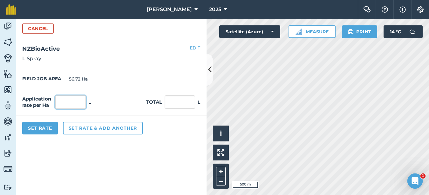
click at [83, 105] on input "text" at bounding box center [70, 102] width 31 height 13
type input "3.8"
type input "215.536"
click at [44, 131] on button "Set Rate" at bounding box center [40, 128] width 36 height 13
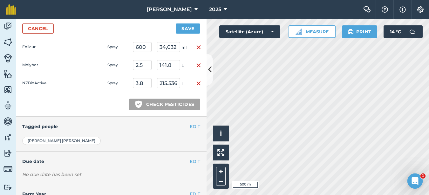
scroll to position [222, 0]
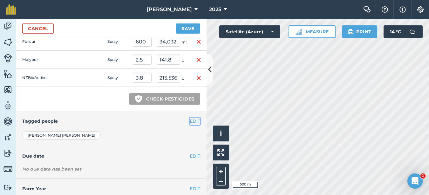
click at [190, 119] on button "EDIT" at bounding box center [195, 121] width 10 height 7
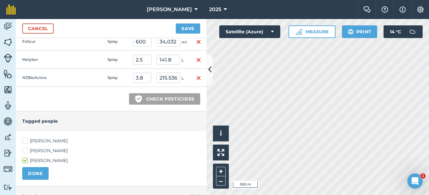
click at [25, 143] on label "[PERSON_NAME]" at bounding box center [111, 141] width 178 height 7
click at [25, 142] on input "[PERSON_NAME]" at bounding box center [24, 140] width 4 height 4
checkbox input "true"
click at [37, 173] on button "DONE" at bounding box center [35, 174] width 26 height 13
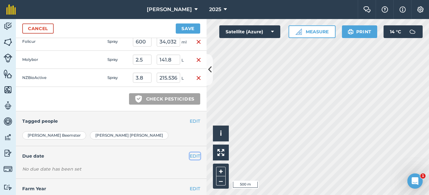
click at [190, 159] on button "EDIT" at bounding box center [195, 156] width 10 height 7
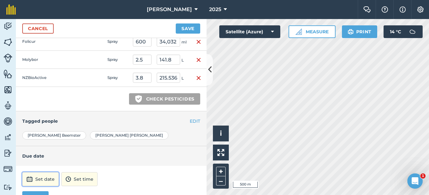
click at [43, 180] on button "Set date" at bounding box center [40, 180] width 37 height 14
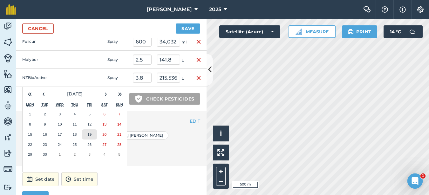
click at [87, 134] on abbr "19" at bounding box center [89, 135] width 4 height 4
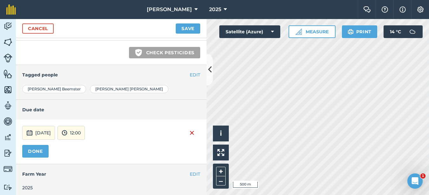
scroll to position [272, 0]
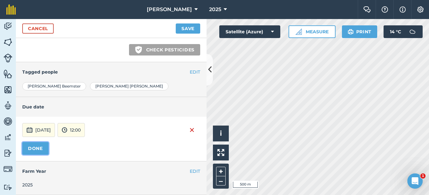
click at [36, 150] on button "DONE" at bounding box center [35, 148] width 26 height 13
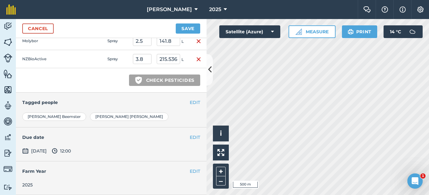
scroll to position [241, 0]
click at [196, 28] on button "Save" at bounding box center [188, 29] width 24 height 10
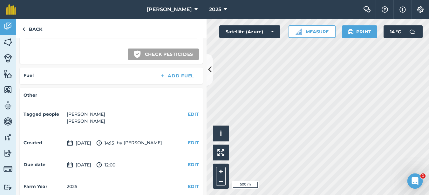
scroll to position [277, 0]
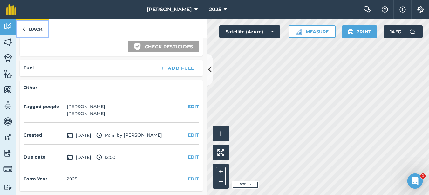
click at [29, 28] on link "Back" at bounding box center [32, 28] width 33 height 19
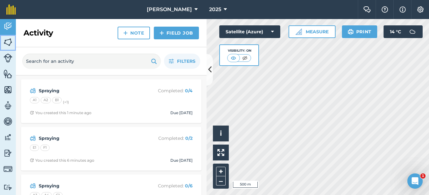
click at [7, 48] on link "Fields" at bounding box center [8, 43] width 16 height 16
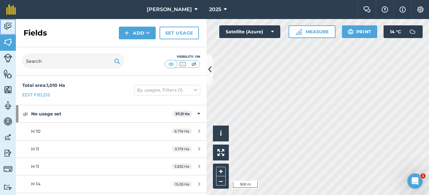
click at [2, 27] on link "Activity" at bounding box center [8, 27] width 16 height 16
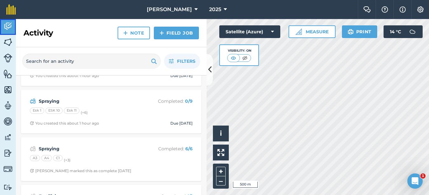
scroll to position [286, 0]
